Goal: Task Accomplishment & Management: Use online tool/utility

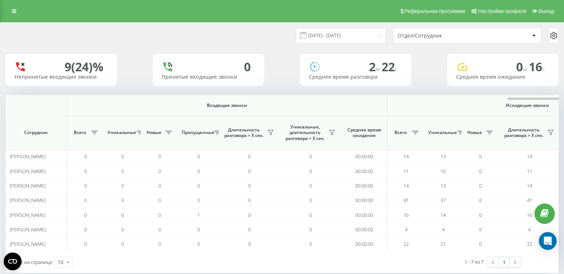
scroll to position [0, 327]
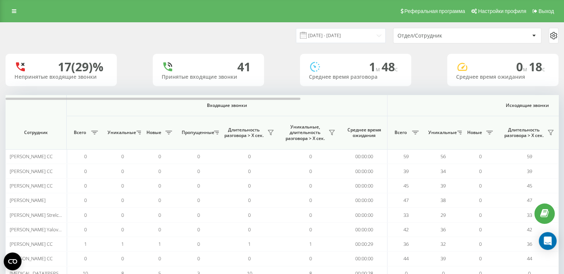
click at [455, 36] on div "Отдел/Сотрудник" at bounding box center [442, 36] width 89 height 6
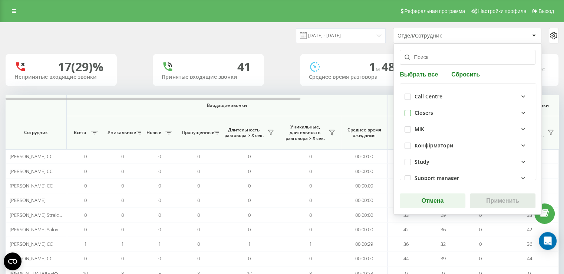
click at [406, 110] on label at bounding box center [408, 110] width 6 height 0
checkbox input "true"
click at [503, 204] on button "Применить" at bounding box center [503, 200] width 66 height 15
